Goal: Find contact information: Find contact information

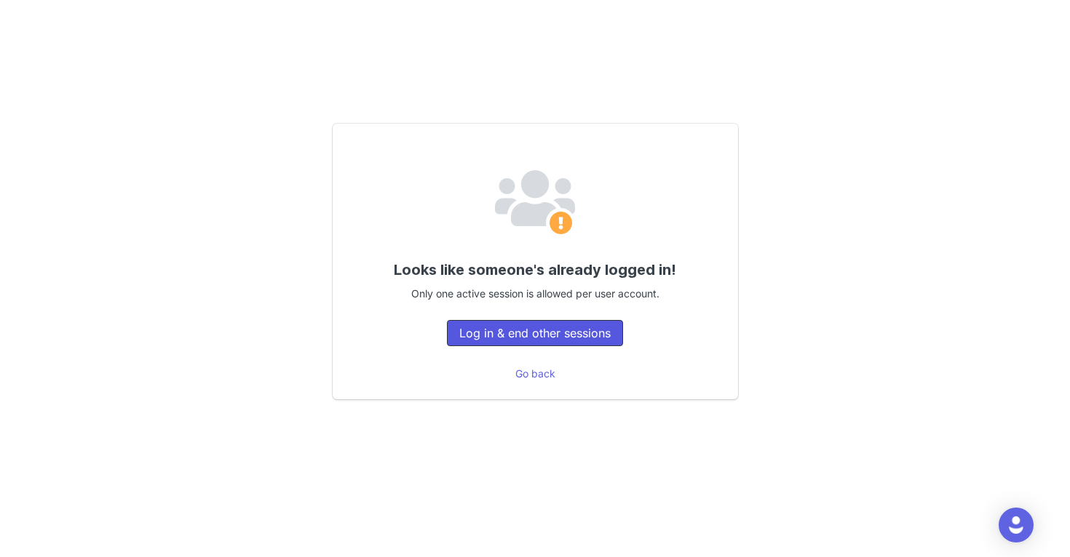
click at [536, 342] on button "Log in & end other sessions" at bounding box center [535, 333] width 176 height 26
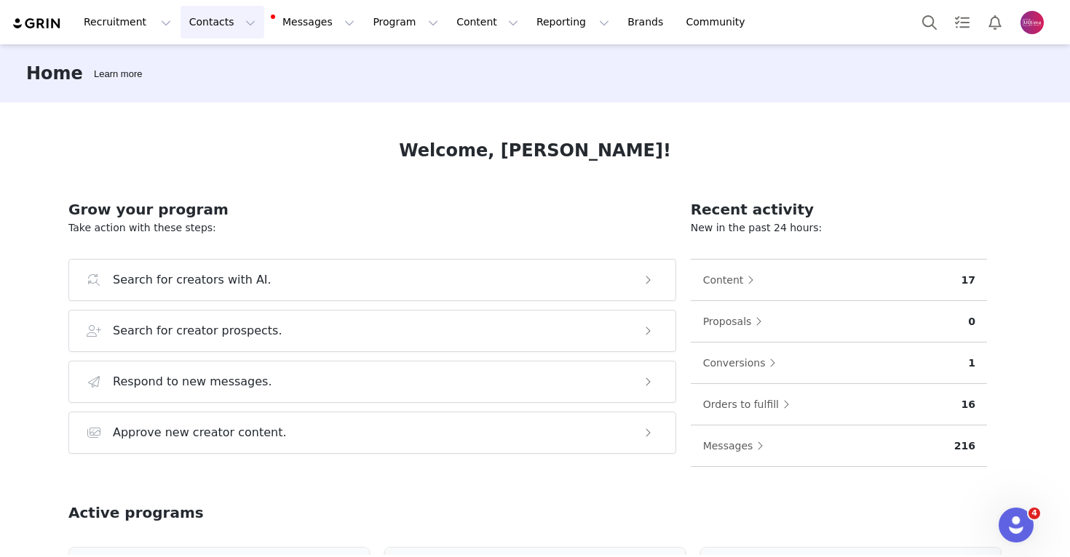
click at [227, 15] on button "Contacts Contacts" at bounding box center [222, 22] width 84 height 33
click at [230, 68] on div "Creators" at bounding box center [227, 64] width 97 height 15
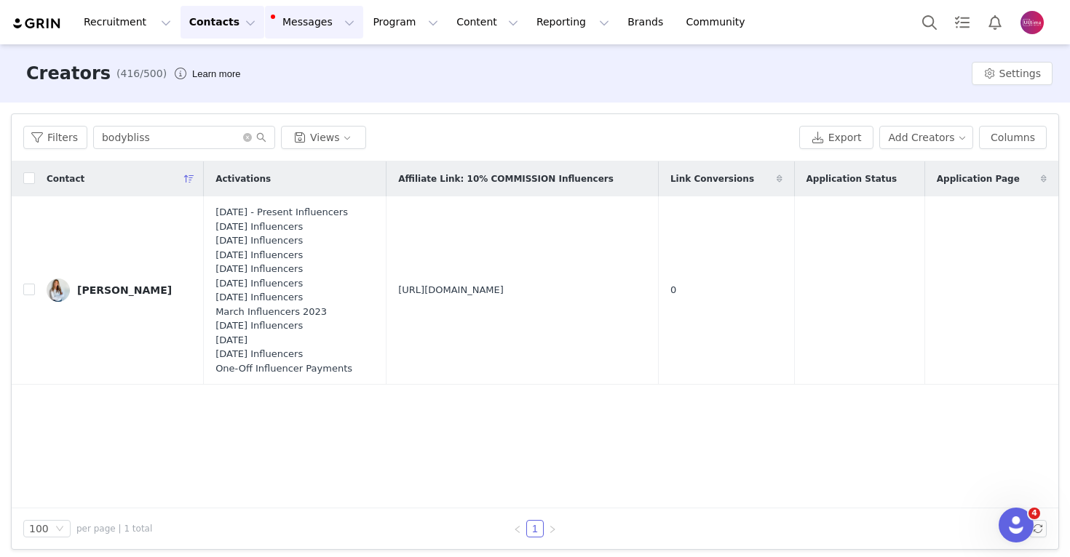
click at [266, 25] on button "Messages Messages" at bounding box center [314, 22] width 98 height 33
click at [289, 64] on p "Dashboard" at bounding box center [287, 64] width 55 height 15
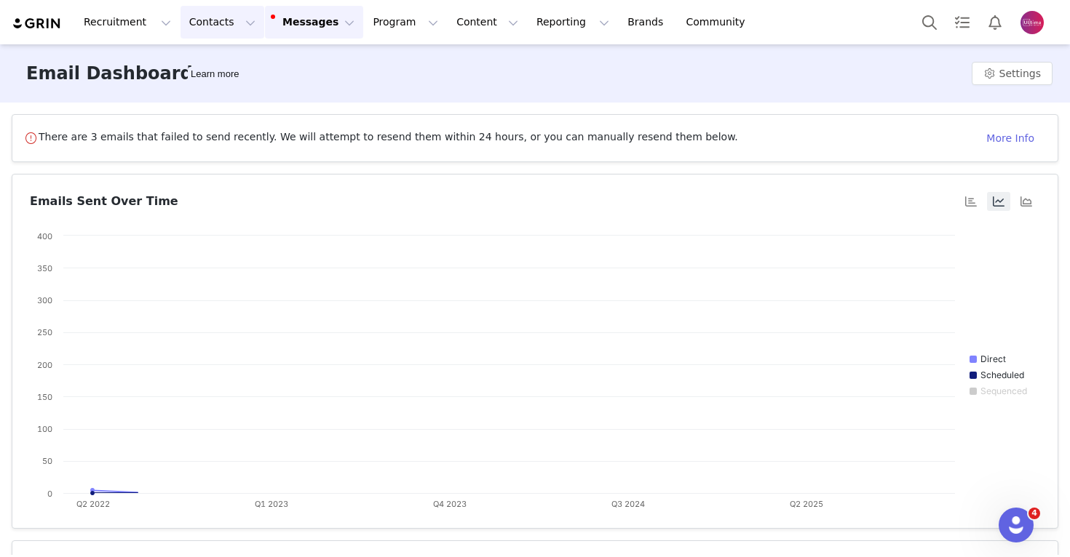
click at [218, 28] on button "Contacts Contacts" at bounding box center [222, 22] width 84 height 33
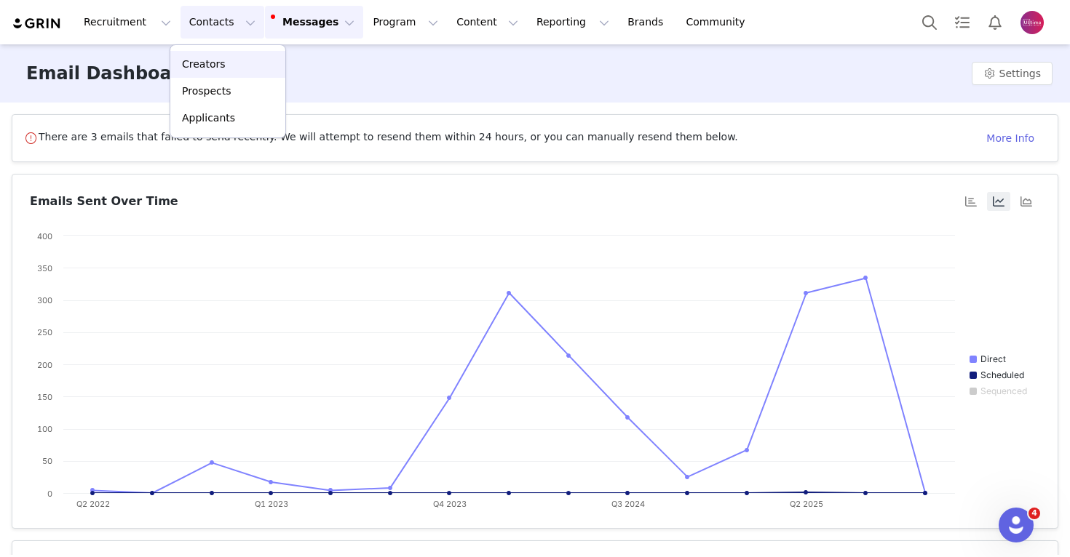
click at [217, 69] on p "Creators" at bounding box center [204, 64] width 44 height 15
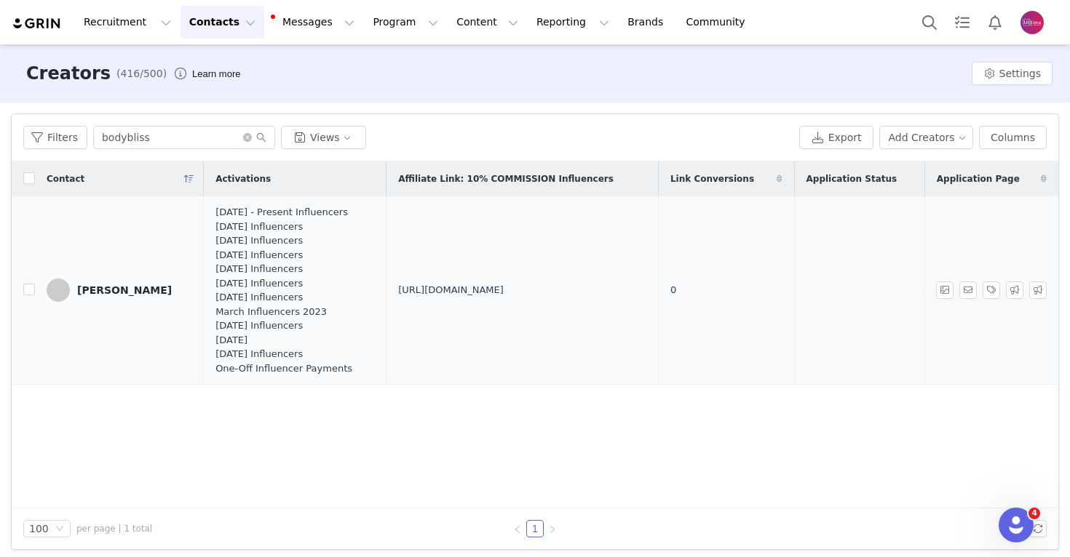
click at [124, 294] on div "Jessica Suchan" at bounding box center [124, 290] width 95 height 12
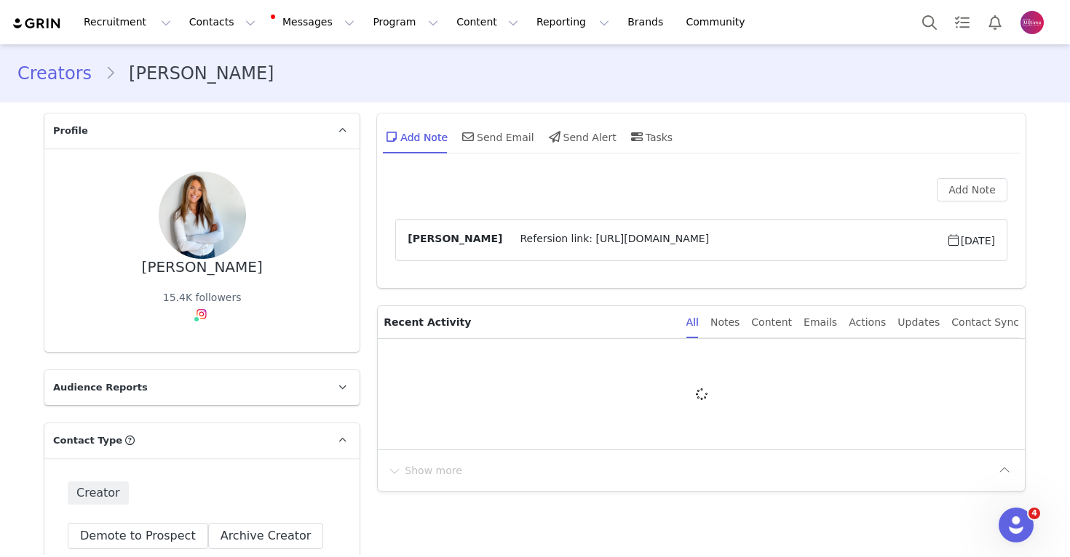
type input "+1 (United States)"
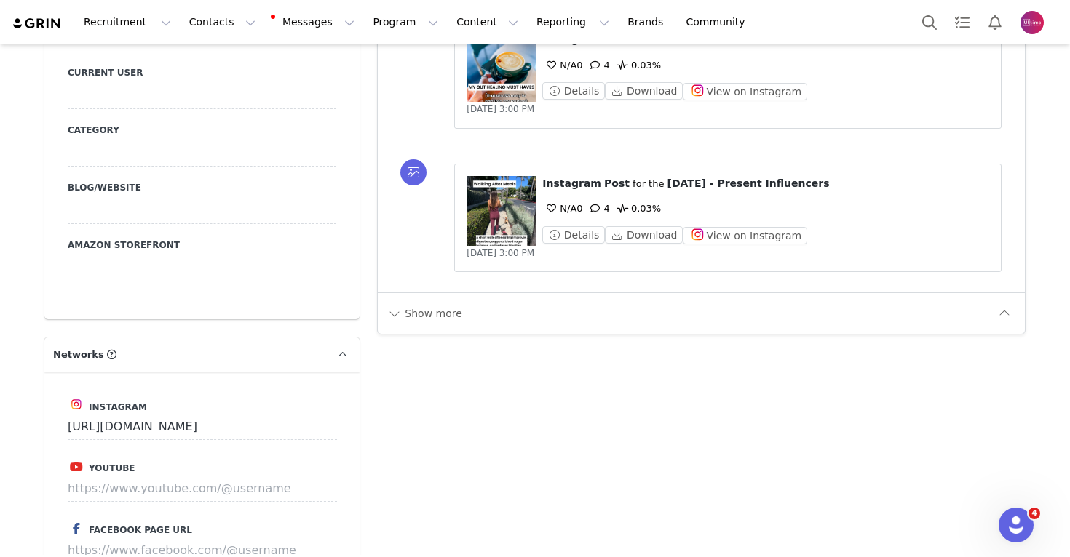
scroll to position [1563, 0]
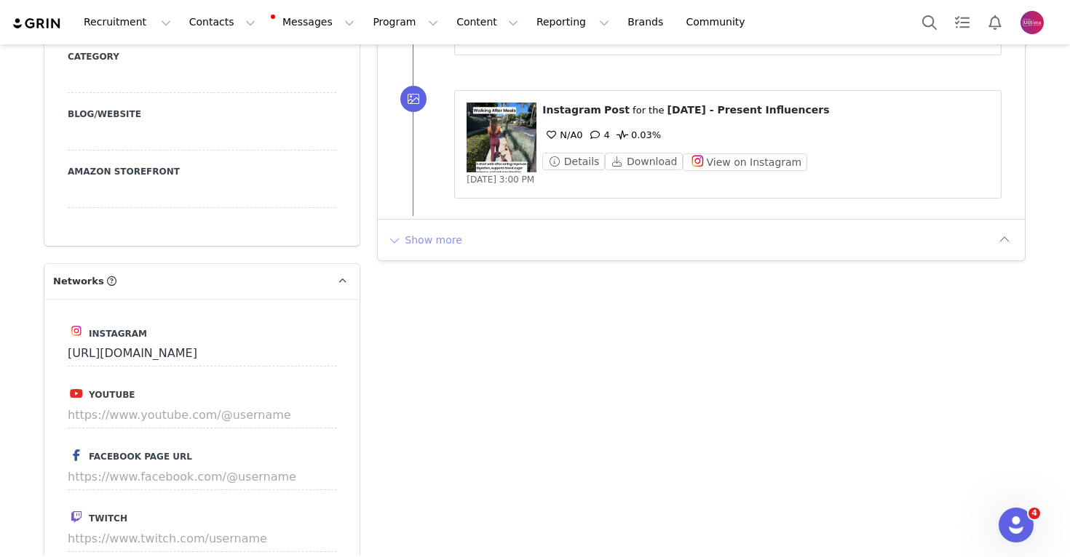
click at [435, 246] on button "Show more" at bounding box center [424, 239] width 76 height 23
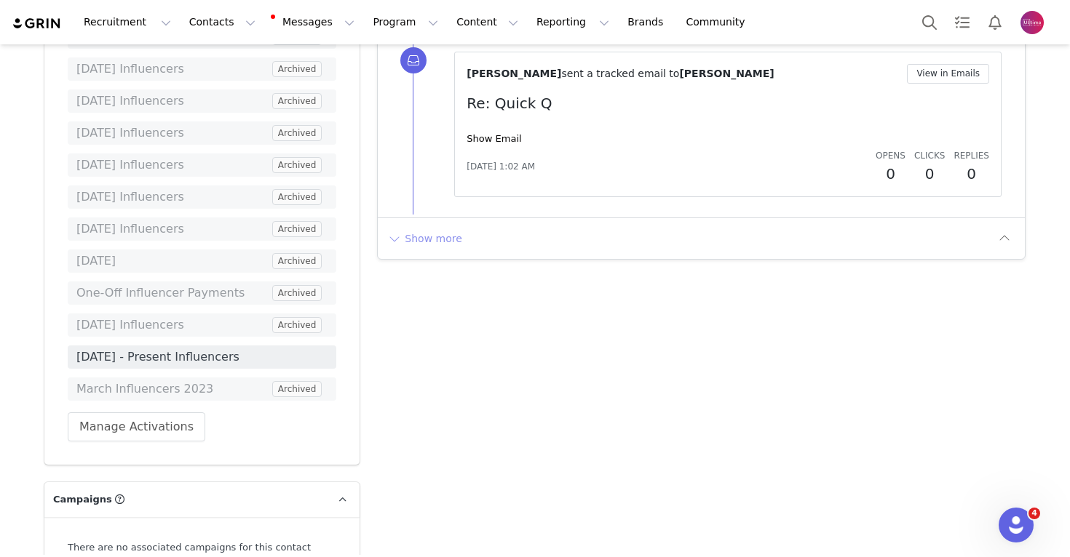
scroll to position [3172, 0]
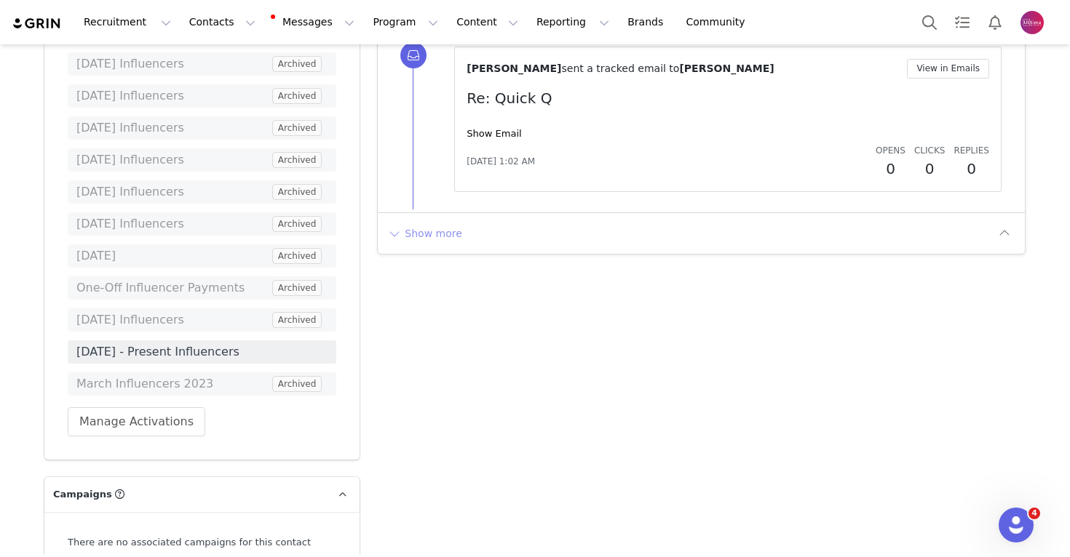
click at [417, 226] on button "Show more" at bounding box center [424, 233] width 76 height 23
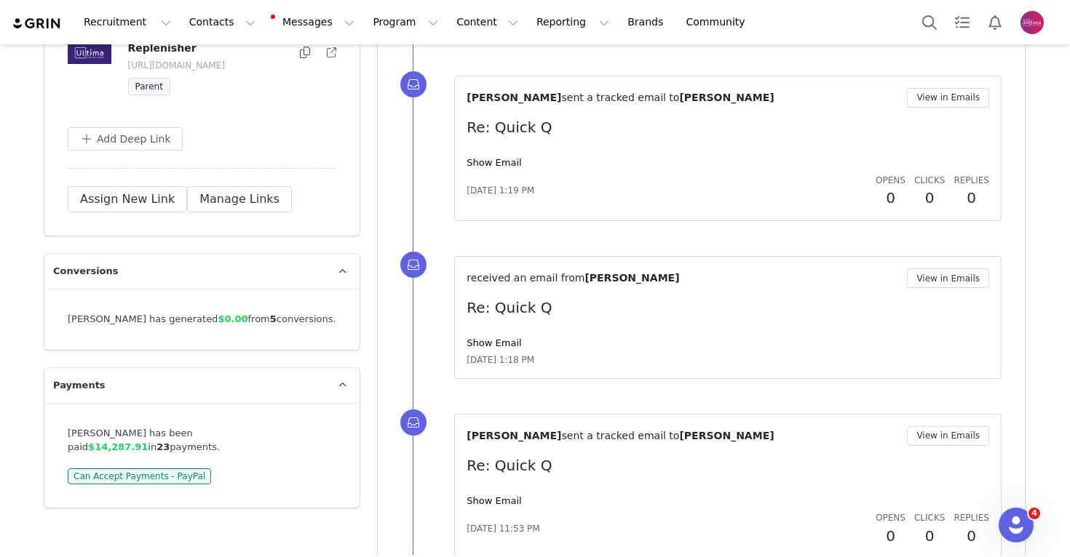
scroll to position [4536, 0]
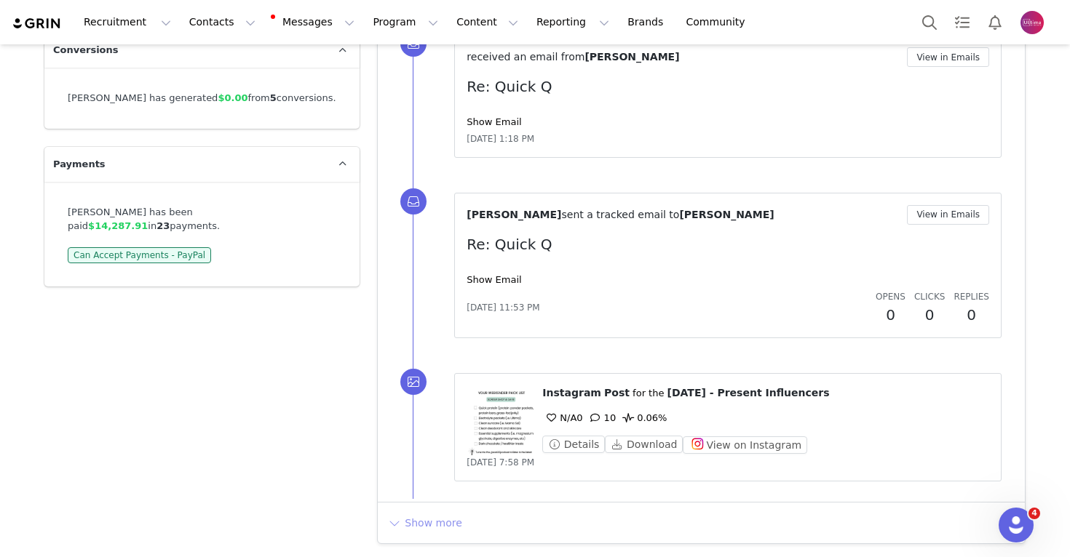
click at [425, 531] on button "Show more" at bounding box center [424, 523] width 76 height 23
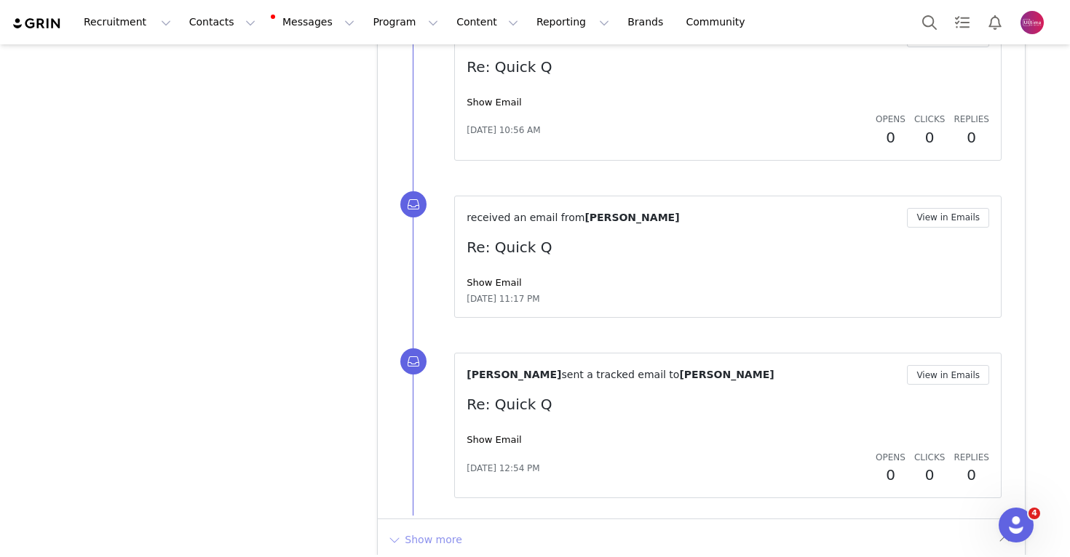
scroll to position [6088, 0]
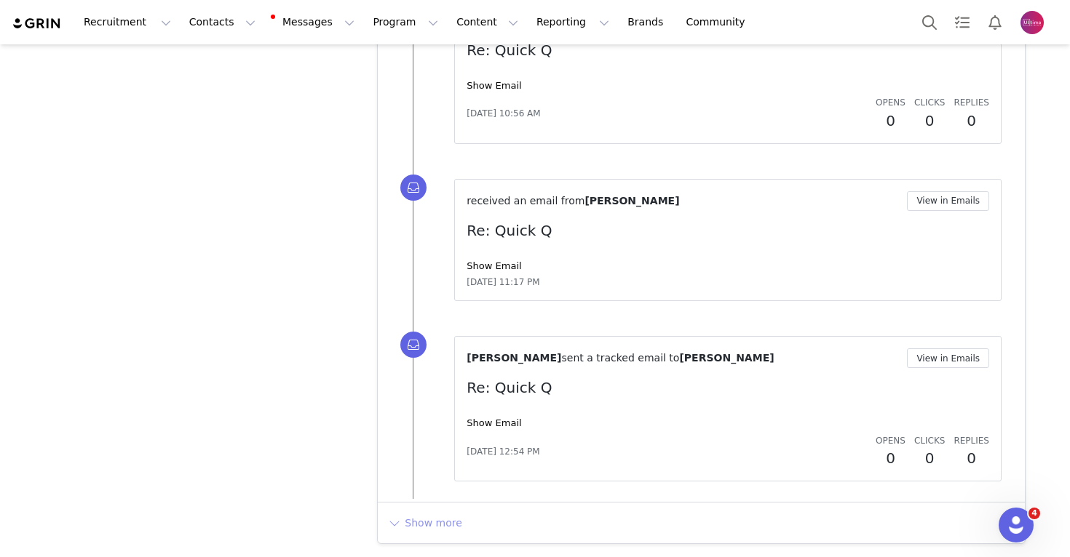
click at [410, 515] on button "Show more" at bounding box center [424, 523] width 76 height 23
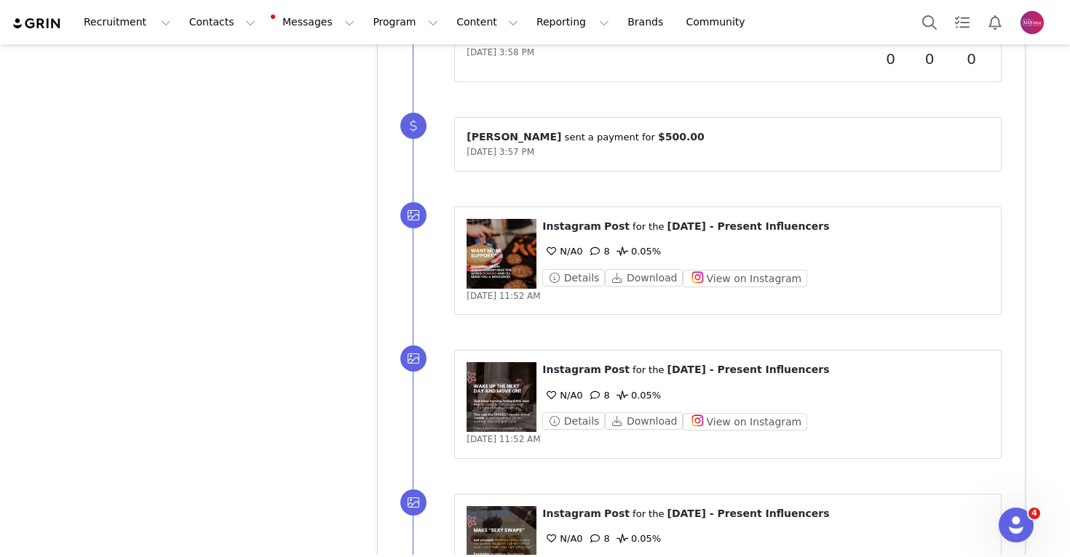
scroll to position [7630, 0]
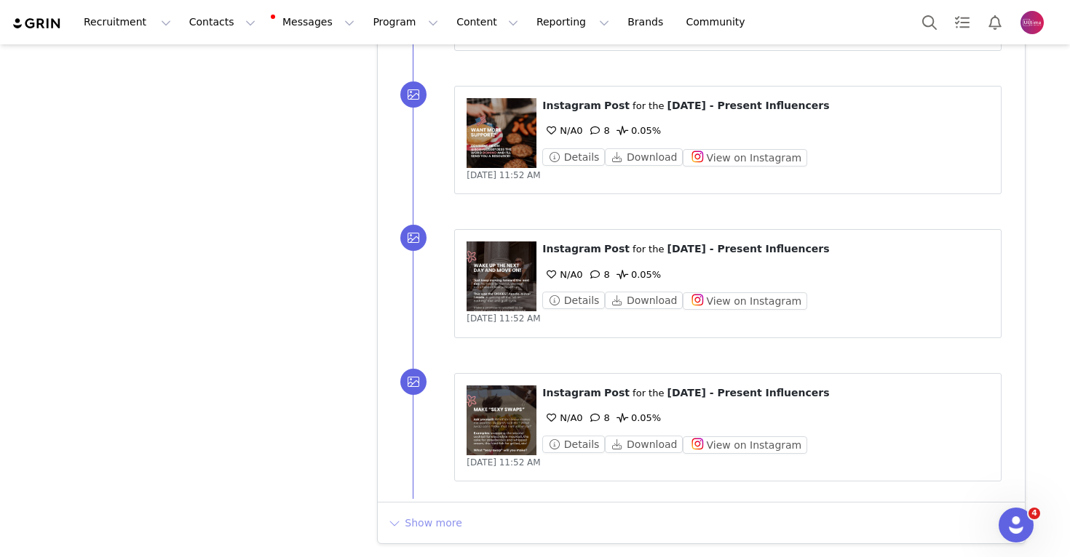
click at [421, 515] on button "Show more" at bounding box center [424, 523] width 76 height 23
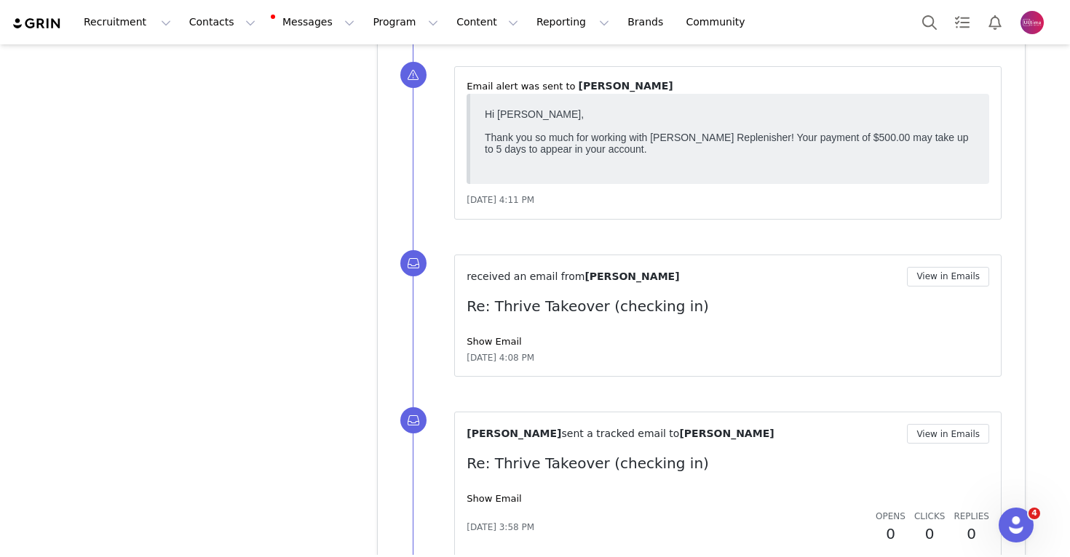
scroll to position [7032, 0]
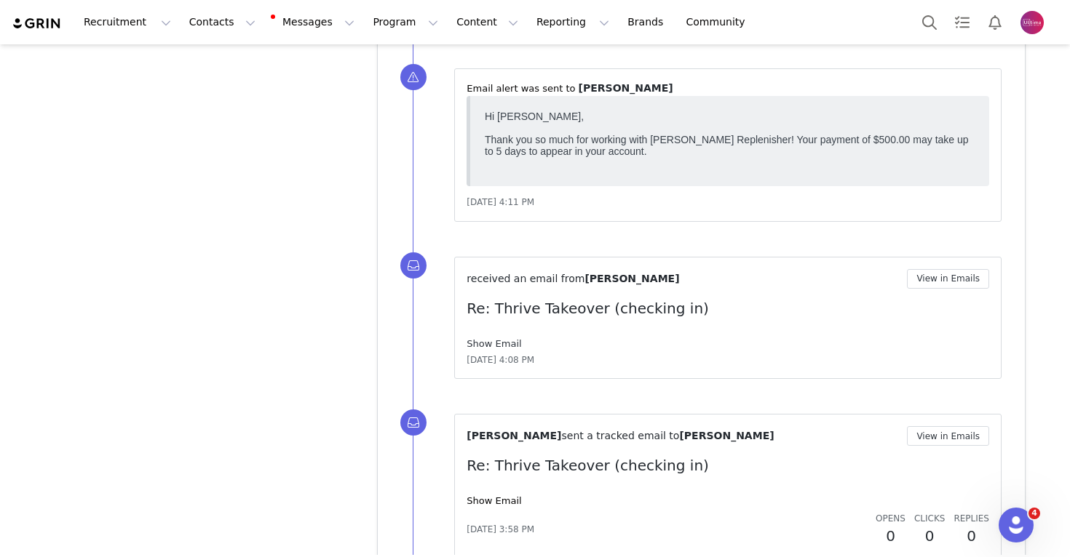
click at [496, 346] on link "Show Email" at bounding box center [493, 343] width 55 height 11
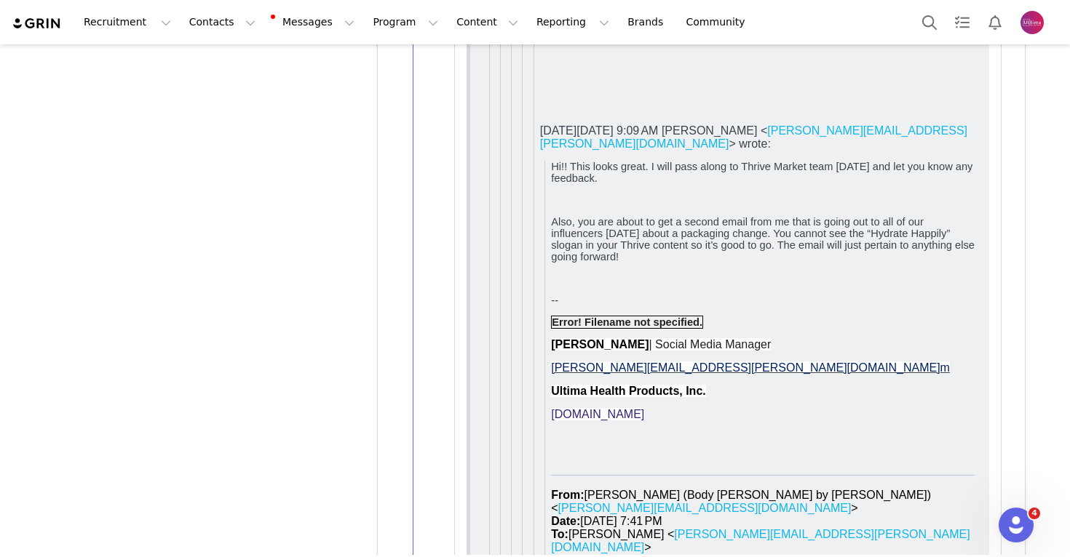
scroll to position [10141, 0]
